Goal: Information Seeking & Learning: Learn about a topic

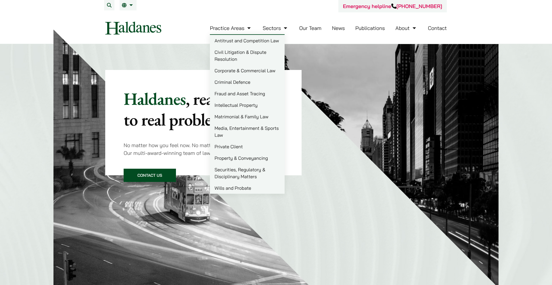
click at [245, 26] on link "Practice Areas" at bounding box center [231, 28] width 42 height 7
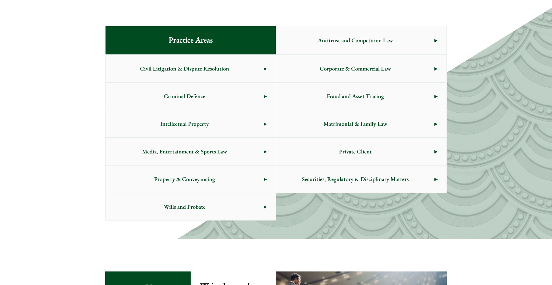
scroll to position [292, 0]
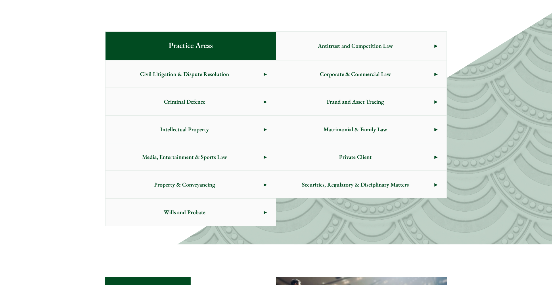
click at [255, 130] on span "Intellectual Property" at bounding box center [185, 129] width 158 height 27
click at [200, 103] on span "Criminal Defence" at bounding box center [185, 101] width 158 height 27
click at [409, 133] on span "Matrimonial & Family Law" at bounding box center [355, 129] width 158 height 27
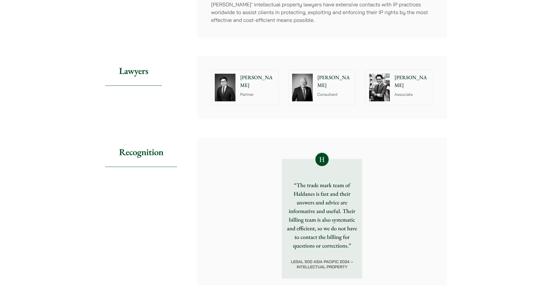
scroll to position [252, 0]
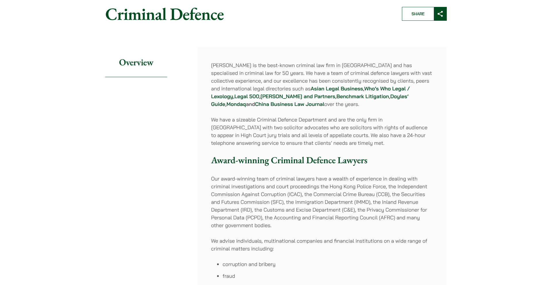
scroll to position [58, 0]
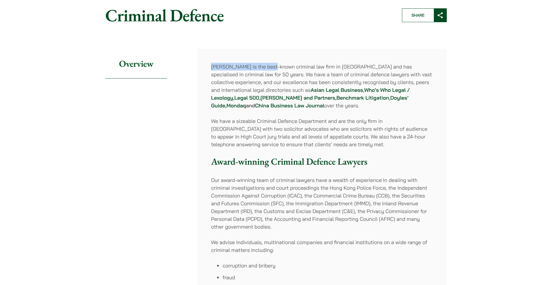
drag, startPoint x: 274, startPoint y: 64, endPoint x: 340, endPoint y: 59, distance: 66.3
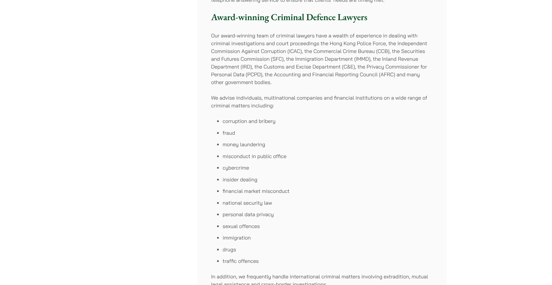
scroll to position [202, 0]
drag, startPoint x: 302, startPoint y: 101, endPoint x: 355, endPoint y: 101, distance: 53.2
click at [355, 101] on p "We advise individuals, multinational companies and financial institutions on a …" at bounding box center [322, 102] width 222 height 16
click at [346, 141] on li "money laundering" at bounding box center [328, 145] width 210 height 8
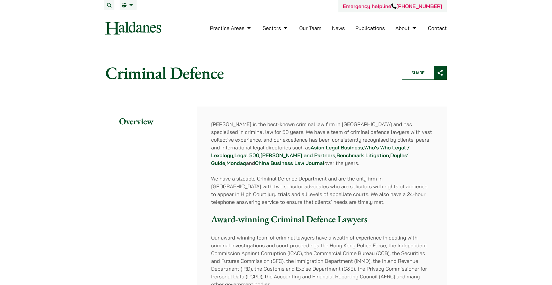
scroll to position [0, 0]
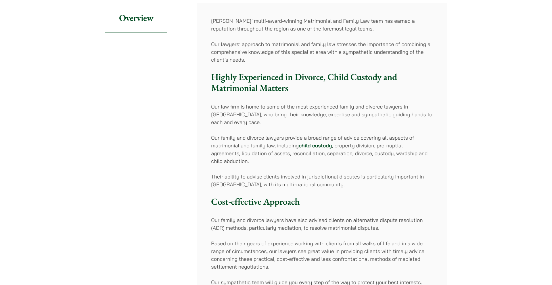
scroll to position [105, 0]
click at [269, 182] on p "Their ability to advise clients involved in jurisdictional disputes is particul…" at bounding box center [322, 179] width 222 height 16
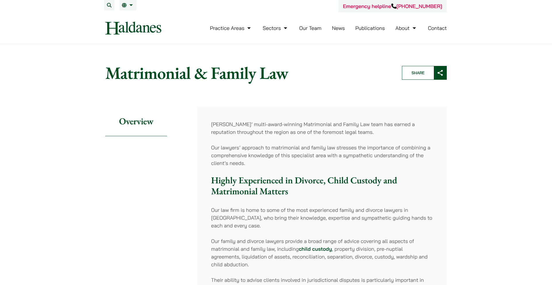
scroll to position [0, 0]
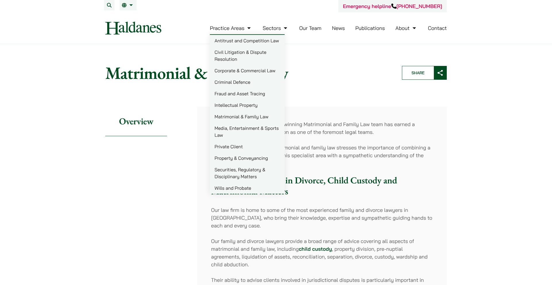
click at [246, 39] on link "Antitrust and Competition Law" at bounding box center [247, 41] width 75 height 12
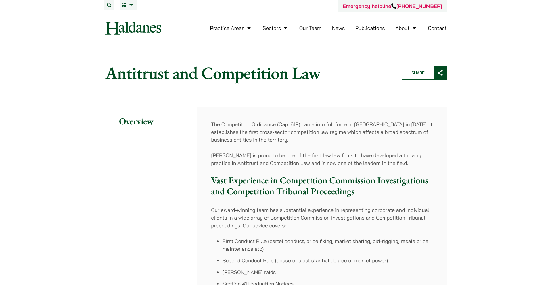
click at [304, 28] on link "Our Team" at bounding box center [310, 28] width 22 height 7
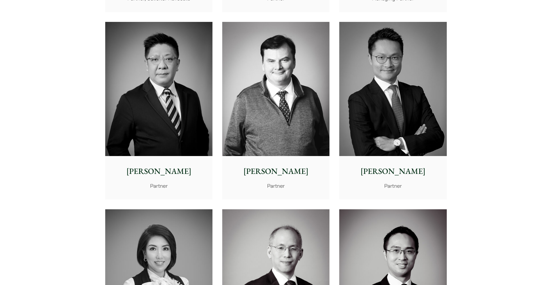
scroll to position [322, 0]
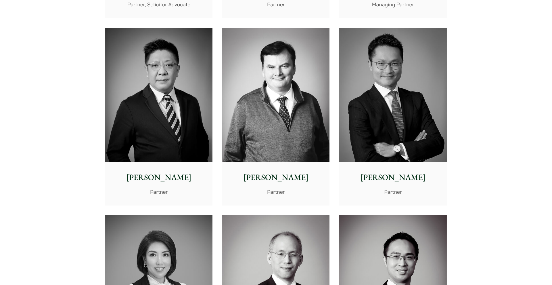
click at [392, 171] on p "[PERSON_NAME]" at bounding box center [393, 177] width 98 height 12
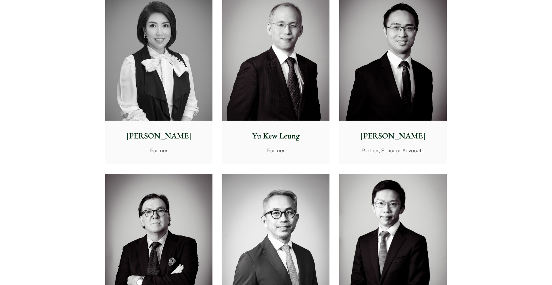
scroll to position [555, 0]
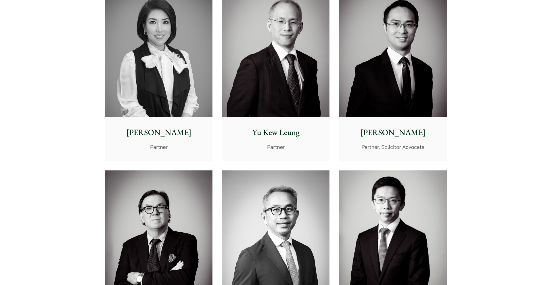
click at [417, 126] on p "[PERSON_NAME]" at bounding box center [393, 132] width 98 height 12
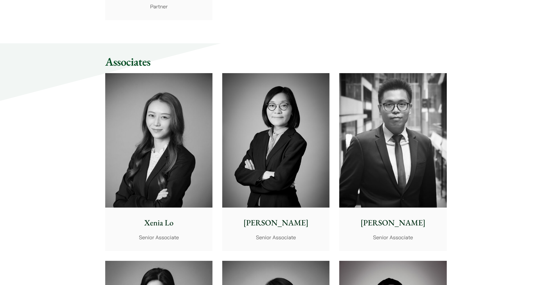
scroll to position [1446, 0]
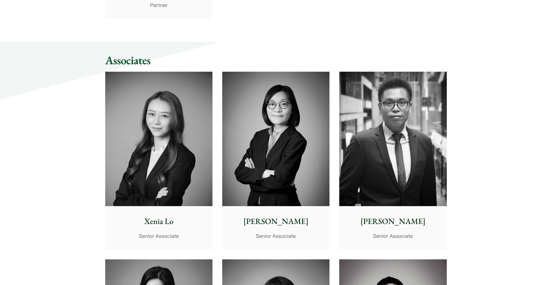
click at [186, 215] on p "Xenia Lo" at bounding box center [159, 221] width 98 height 12
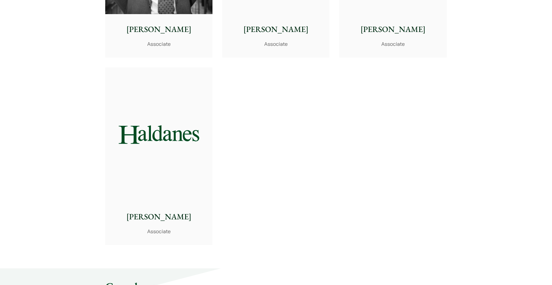
scroll to position [2409, 0]
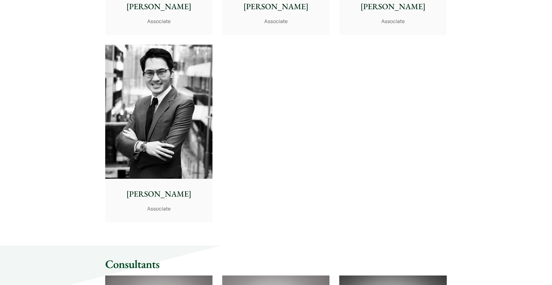
click at [160, 188] on p "Christopher Lin" at bounding box center [159, 194] width 98 height 12
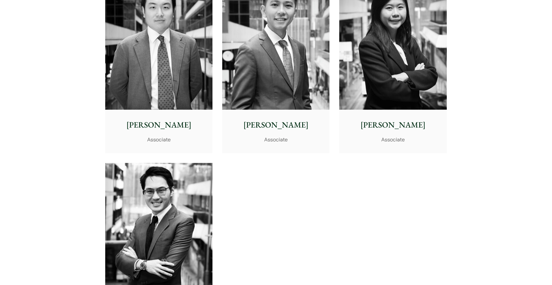
scroll to position [2245, 0]
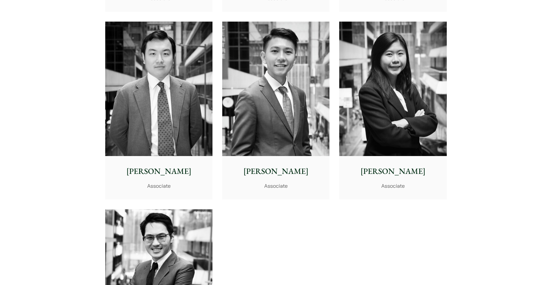
click at [398, 182] on p "Associate" at bounding box center [393, 186] width 98 height 8
click at [152, 165] on p "Ryan Chau" at bounding box center [159, 171] width 98 height 12
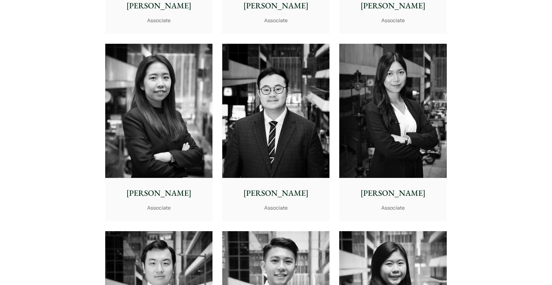
scroll to position [2035, 0]
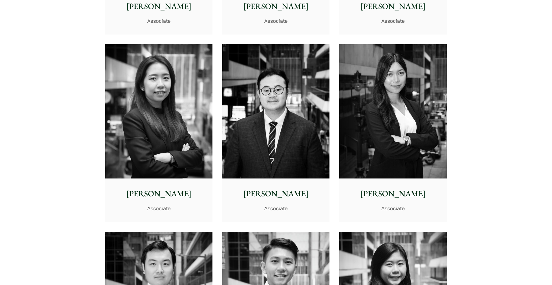
click at [375, 206] on div "Joanne Lam Associate" at bounding box center [392, 199] width 107 height 43
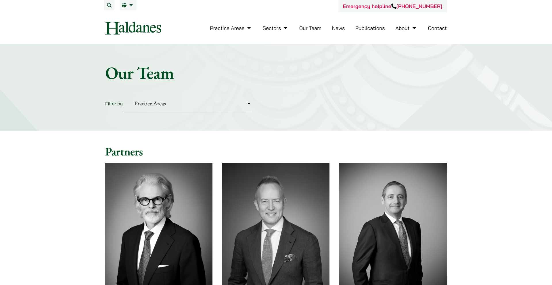
scroll to position [0, 0]
click at [410, 49] on link "Careers" at bounding box center [432, 52] width 75 height 12
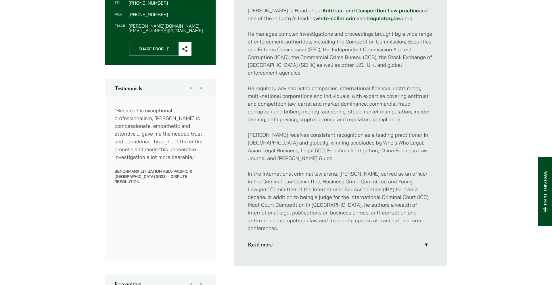
scroll to position [259, 0]
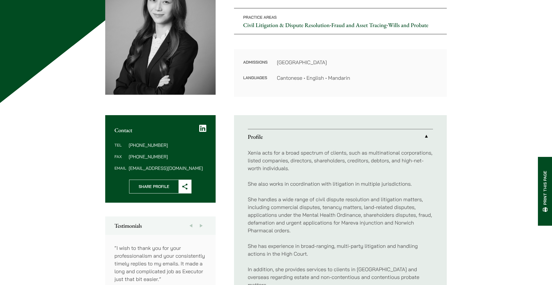
scroll to position [107, 0]
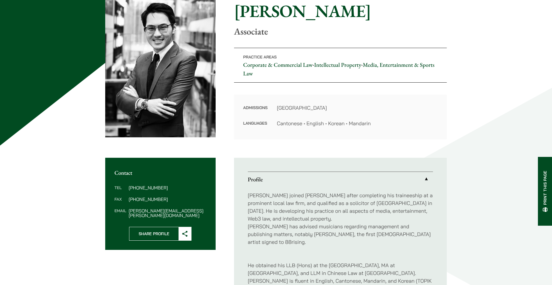
scroll to position [44, 0]
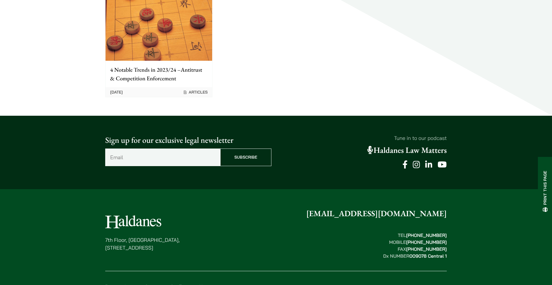
scroll to position [373, 0]
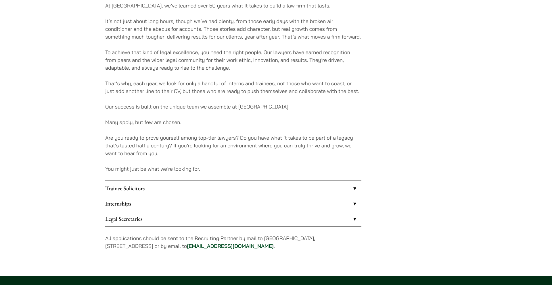
scroll to position [357, 0]
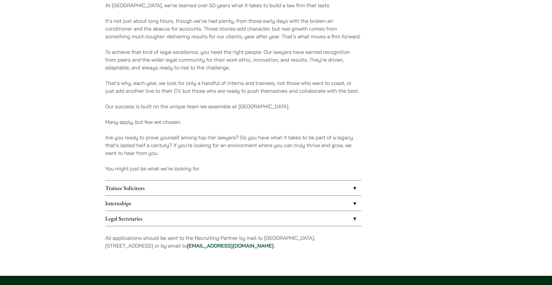
click at [360, 204] on link "Internships" at bounding box center [233, 203] width 256 height 15
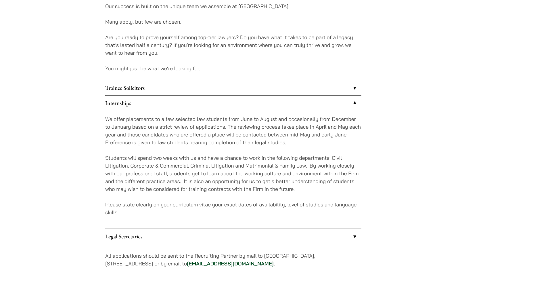
scroll to position [455, 0]
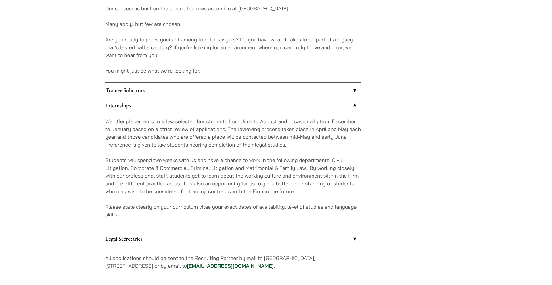
click at [356, 91] on link "Trainee Solicitors" at bounding box center [233, 90] width 256 height 15
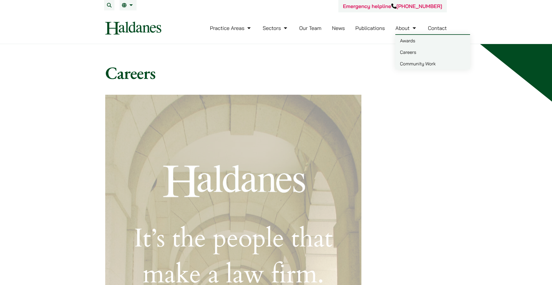
click at [414, 42] on link "Awards" at bounding box center [432, 41] width 75 height 12
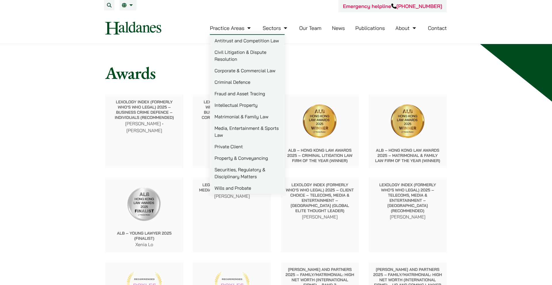
click at [243, 29] on link "Practice Areas" at bounding box center [231, 28] width 42 height 7
